Goal: Register for event/course

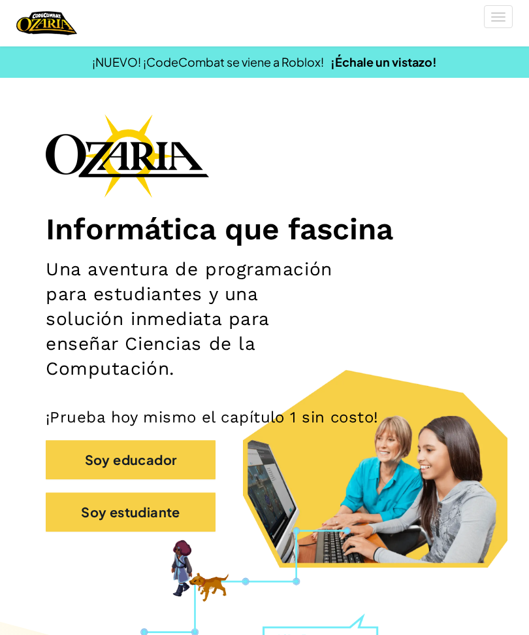
click at [103, 513] on button "Soy estudiante" at bounding box center [131, 511] width 170 height 39
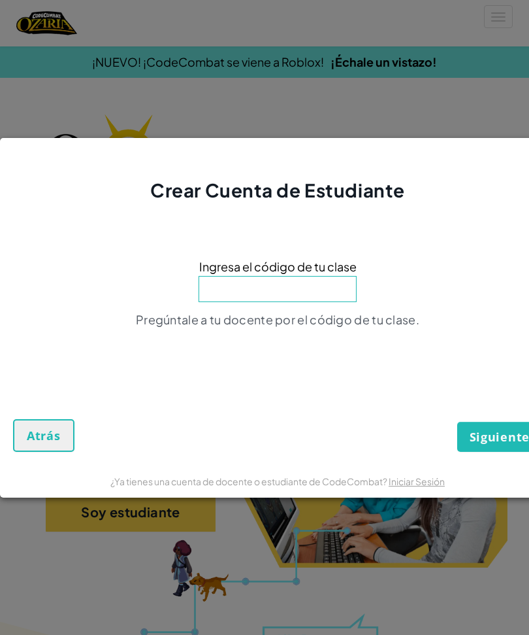
click at [321, 301] on input at bounding box center [278, 289] width 158 height 26
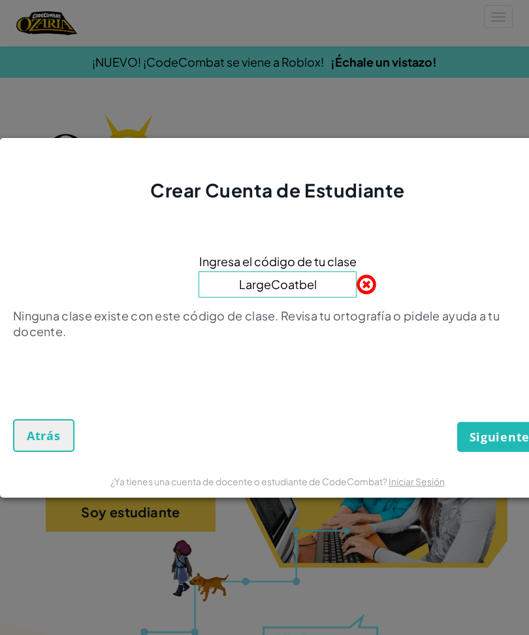
type input "LargeCoatbell"
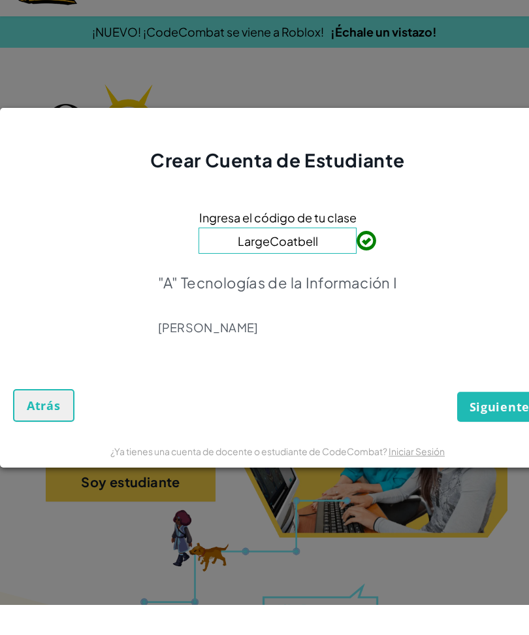
click at [494, 435] on span "Siguiente" at bounding box center [500, 437] width 60 height 16
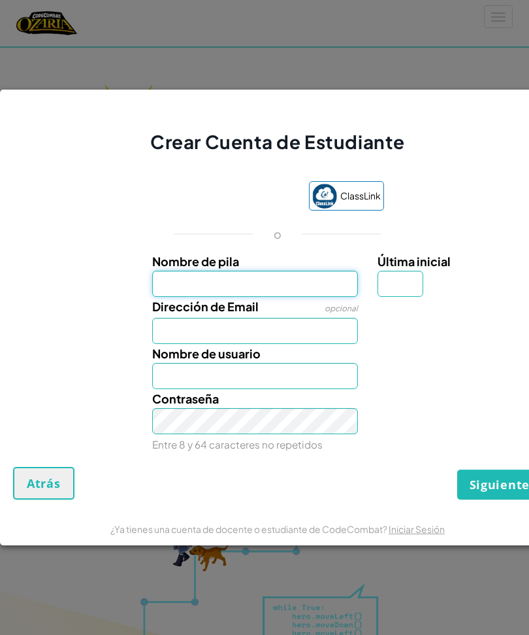
click at [184, 297] on input "Nombre de pila" at bounding box center [255, 284] width 207 height 26
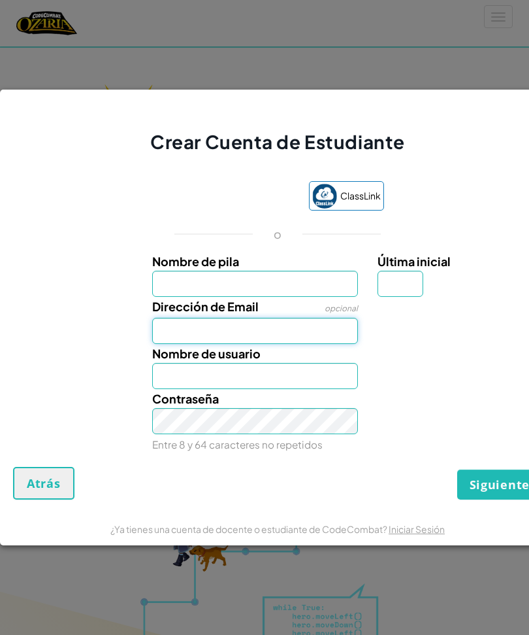
click at [317, 344] on input "Dirección de Email" at bounding box center [255, 331] width 207 height 26
click at [308, 344] on input "nuGqi7-vixguf-qohkaf" at bounding box center [255, 331] width 207 height 26
type input "n"
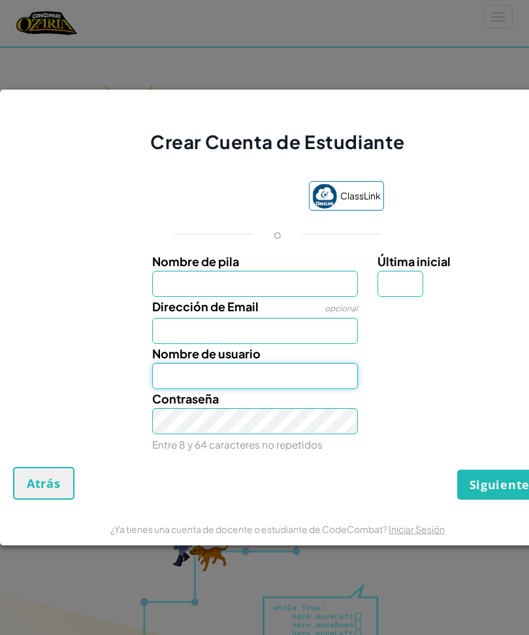
click at [315, 389] on input "Nombre de usuario" at bounding box center [255, 376] width 207 height 26
type input "[PERSON_NAME]"
click at [298, 388] on input "[PERSON_NAME]" at bounding box center [255, 376] width 207 height 26
click at [307, 389] on input "[PERSON_NAME]" at bounding box center [255, 376] width 207 height 26
click at [301, 389] on input "[PERSON_NAME]" at bounding box center [255, 376] width 207 height 26
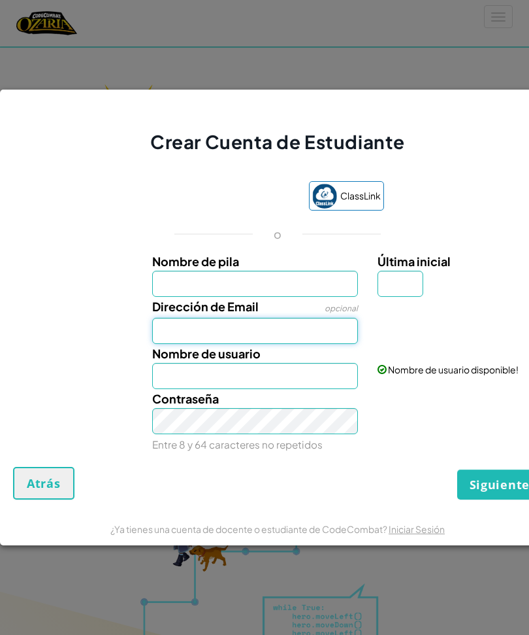
click at [297, 344] on input "Dirección de Email" at bounding box center [255, 331] width 207 height 26
type input "[EMAIL_ADDRESS][DOMAIN_NAME]"
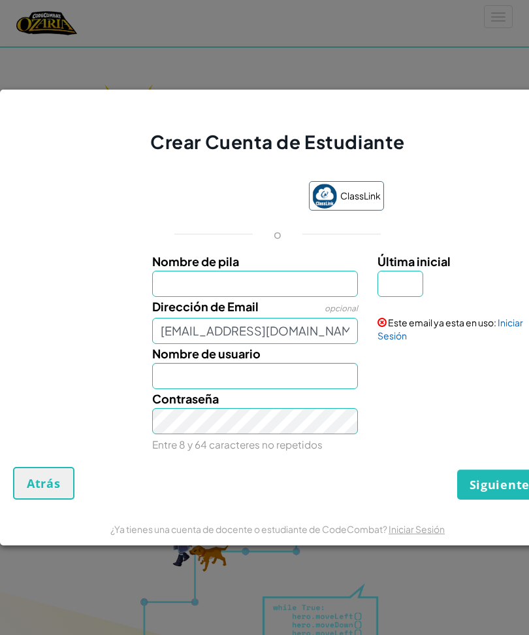
click at [510, 341] on link "Iniciar Sesión" at bounding box center [451, 328] width 146 height 25
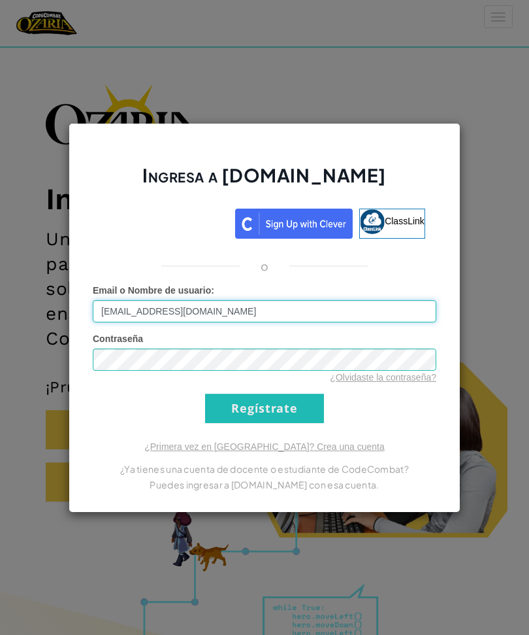
type input "[PERSON_NAME] P"
click at [265, 423] on input "Regístrate" at bounding box center [264, 407] width 119 height 29
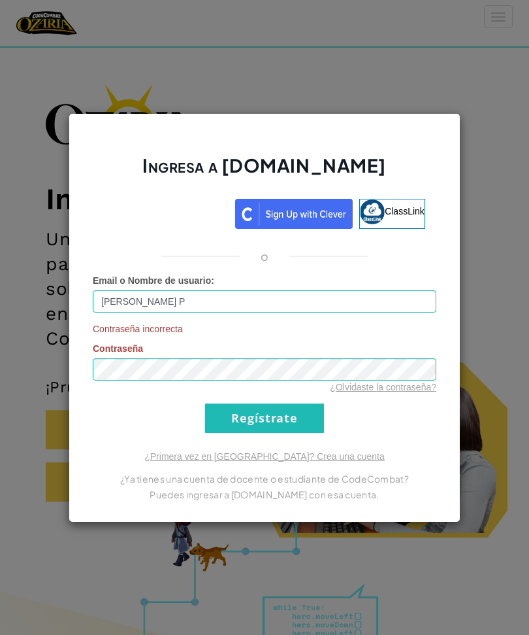
click at [286, 433] on input "Regístrate" at bounding box center [264, 417] width 119 height 29
click at [289, 433] on input "Regístrate" at bounding box center [264, 417] width 119 height 29
click at [374, 392] on link "¿Olvidaste la contraseña?" at bounding box center [383, 387] width 107 height 10
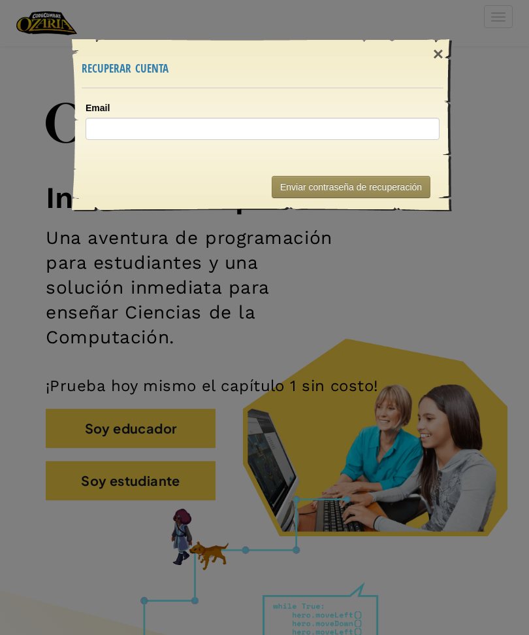
scroll to position [33, 0]
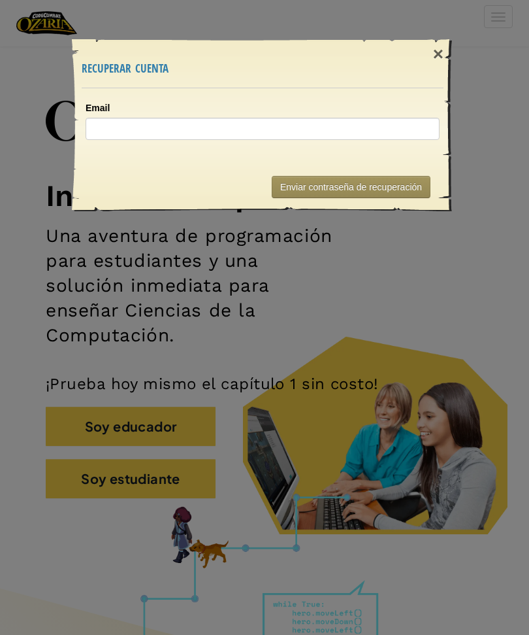
click at [439, 54] on div "×" at bounding box center [438, 54] width 30 height 38
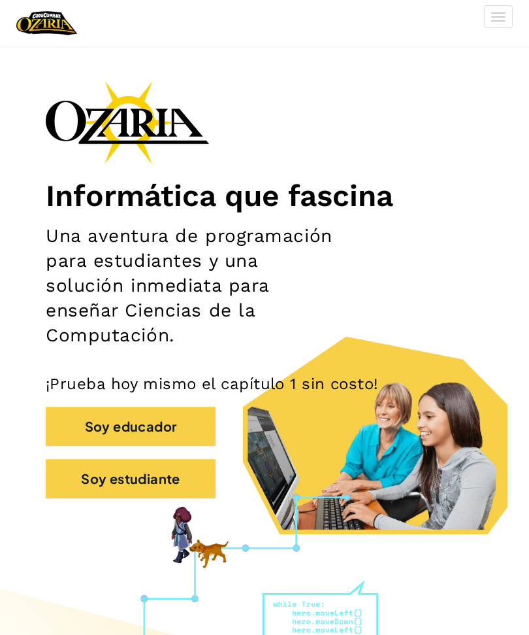
scroll to position [29, 0]
